Goal: Ask a question: Seek information or help from site administrators or community

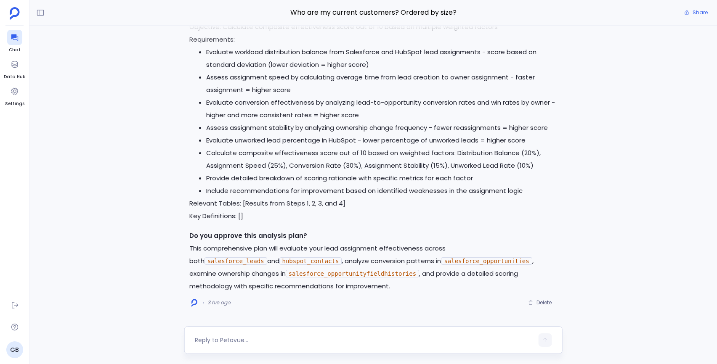
click at [230, 340] on textarea at bounding box center [364, 340] width 339 height 8
type textarea "Just do it for salesforce_leads & salesforce_opportunities, no need to do Hubsp…"
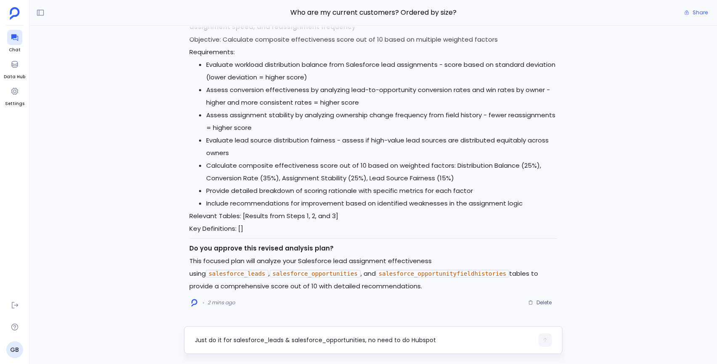
click at [245, 341] on textarea "Just do it for salesforce_leads & salesforce_opportunities, no need to do Hubsp…" at bounding box center [364, 340] width 339 height 8
type textarea "yes go for it"
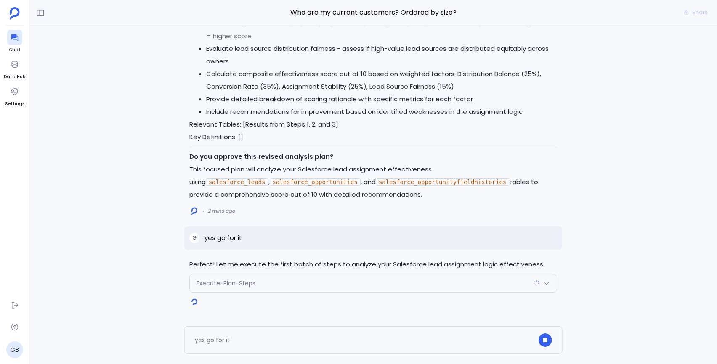
click at [226, 289] on div "Execute-Plan-Steps" at bounding box center [373, 284] width 367 height 18
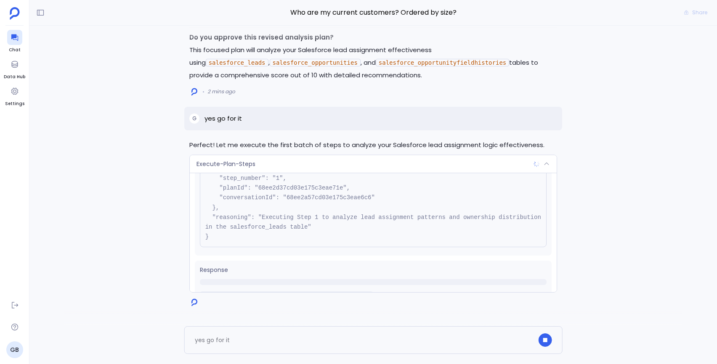
scroll to position [77, 0]
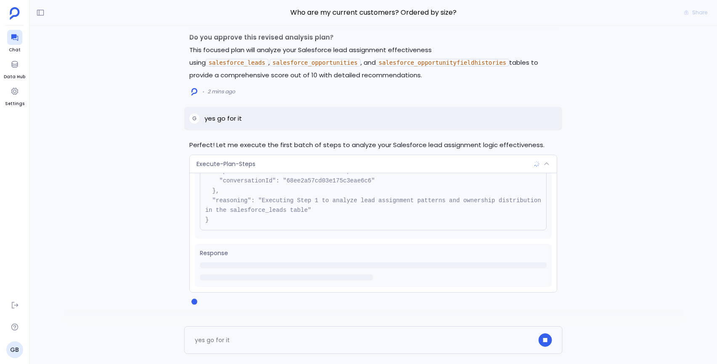
click at [251, 161] on span "Execute-Plan-Steps" at bounding box center [226, 164] width 59 height 8
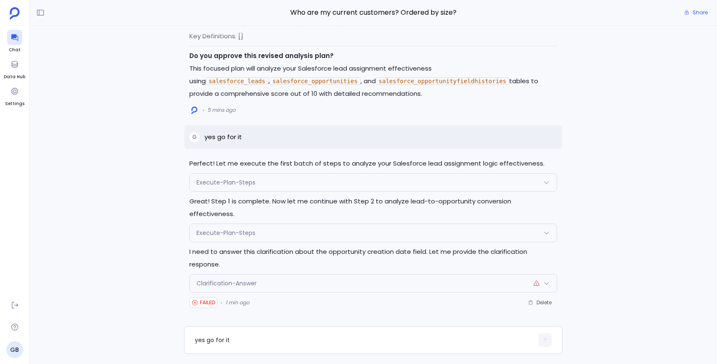
click at [268, 283] on div "Clarification-Answer" at bounding box center [373, 284] width 367 height 18
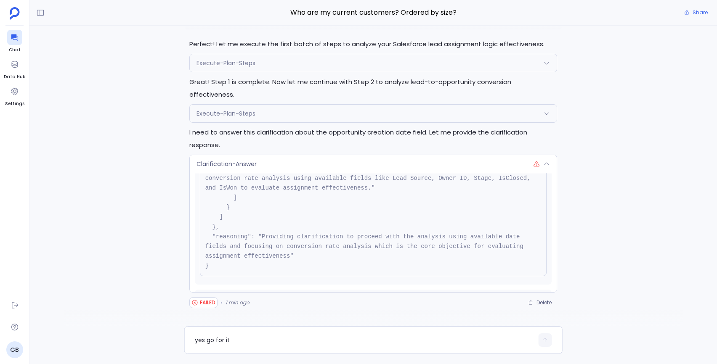
scroll to position [171, 0]
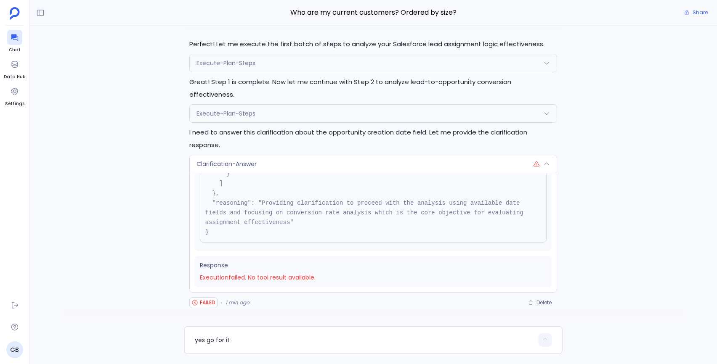
click at [156, 279] on div "Perfect! Let me execute the first batch of steps to analyze your Salesforce lea…" at bounding box center [373, 176] width 688 height 301
click at [201, 302] on span "FAILED" at bounding box center [208, 303] width 16 height 7
click at [212, 332] on div "yes go for it" at bounding box center [373, 341] width 378 height 28
click at [212, 335] on div "yes go for it" at bounding box center [364, 340] width 339 height 13
click at [211, 348] on div "yes go for it" at bounding box center [373, 341] width 378 height 28
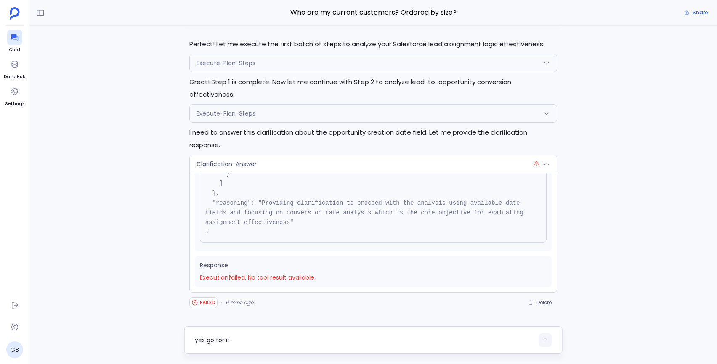
click at [214, 342] on textarea "yes go for it" at bounding box center [364, 340] width 339 height 8
type textarea "How frequently are deal close dates pushed or changed?"
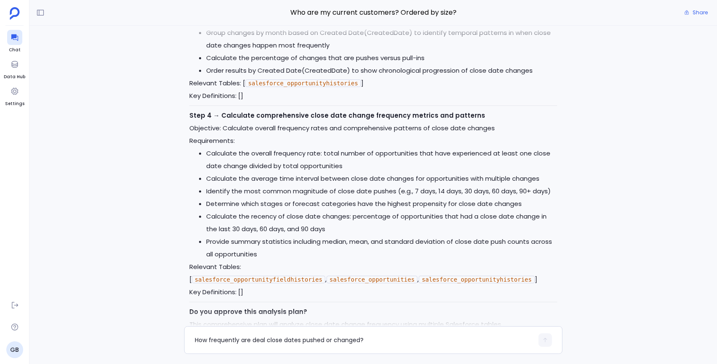
scroll to position [0, 0]
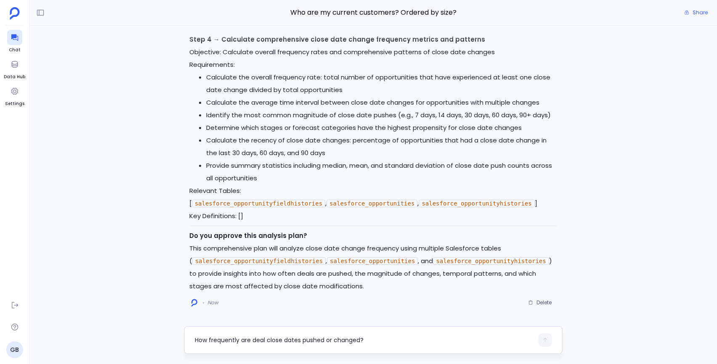
click at [228, 345] on div "How frequently are deal close dates pushed or changed?" at bounding box center [364, 340] width 339 height 13
click at [229, 341] on textarea "How frequently are deal close dates pushed or changed?" at bounding box center [364, 340] width 339 height 8
type textarea "Yes go ahead"
